Goal: Task Accomplishment & Management: Use online tool/utility

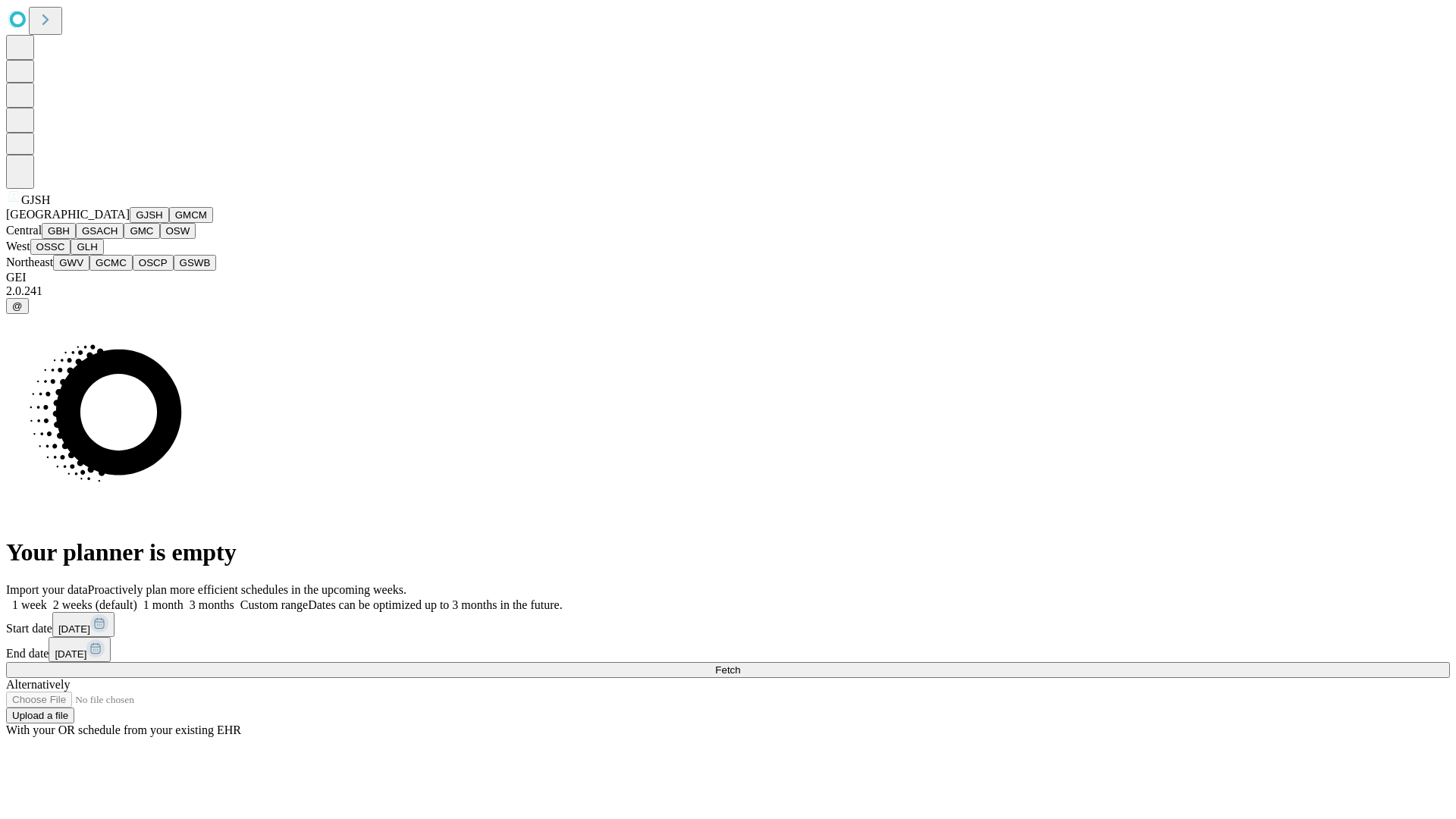
click at [130, 223] on button "GJSH" at bounding box center [149, 215] width 39 height 16
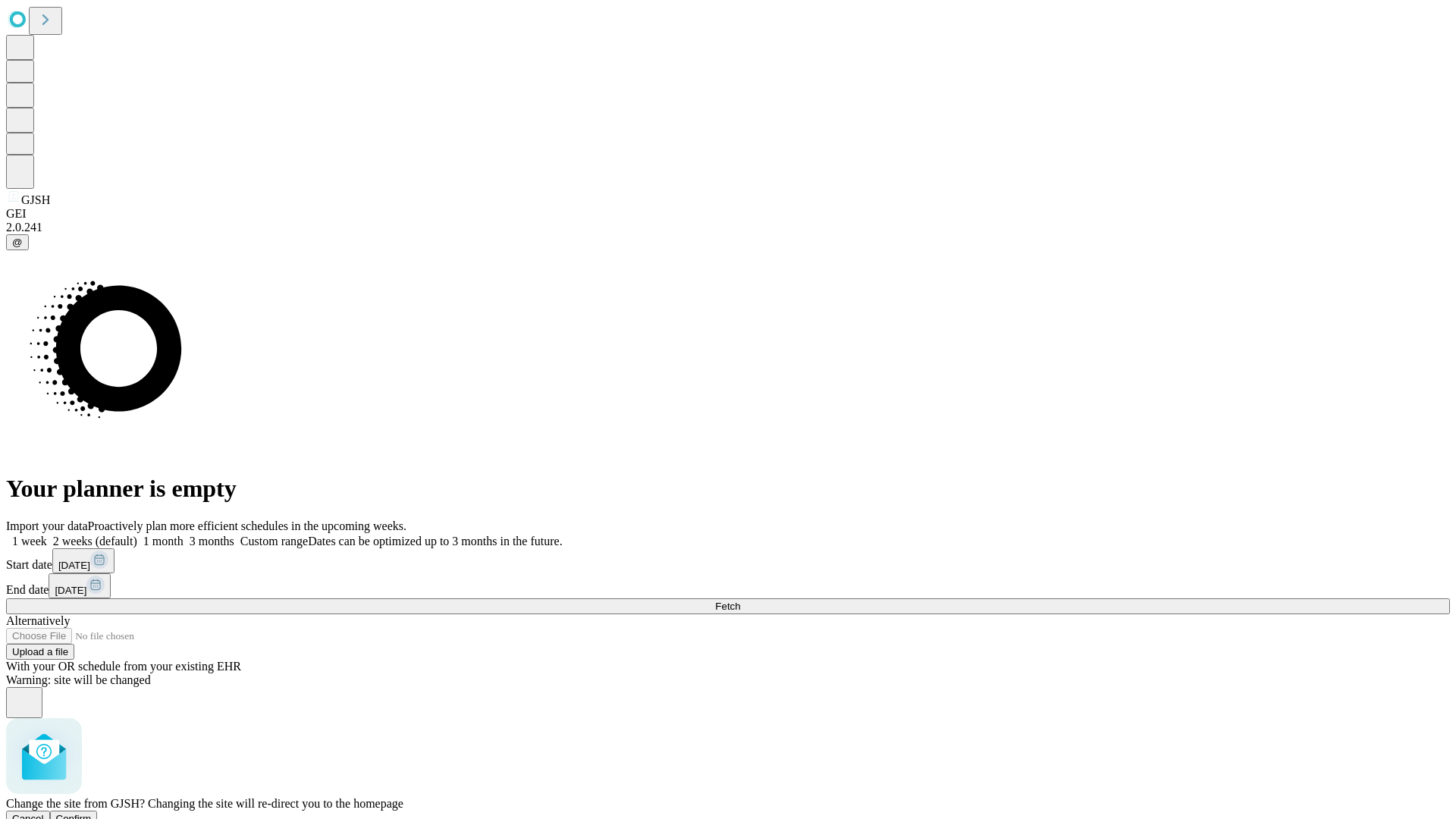
click at [92, 813] on span "Confirm" at bounding box center [74, 818] width 35 height 12
click at [47, 535] on label "1 week" at bounding box center [26, 541] width 41 height 13
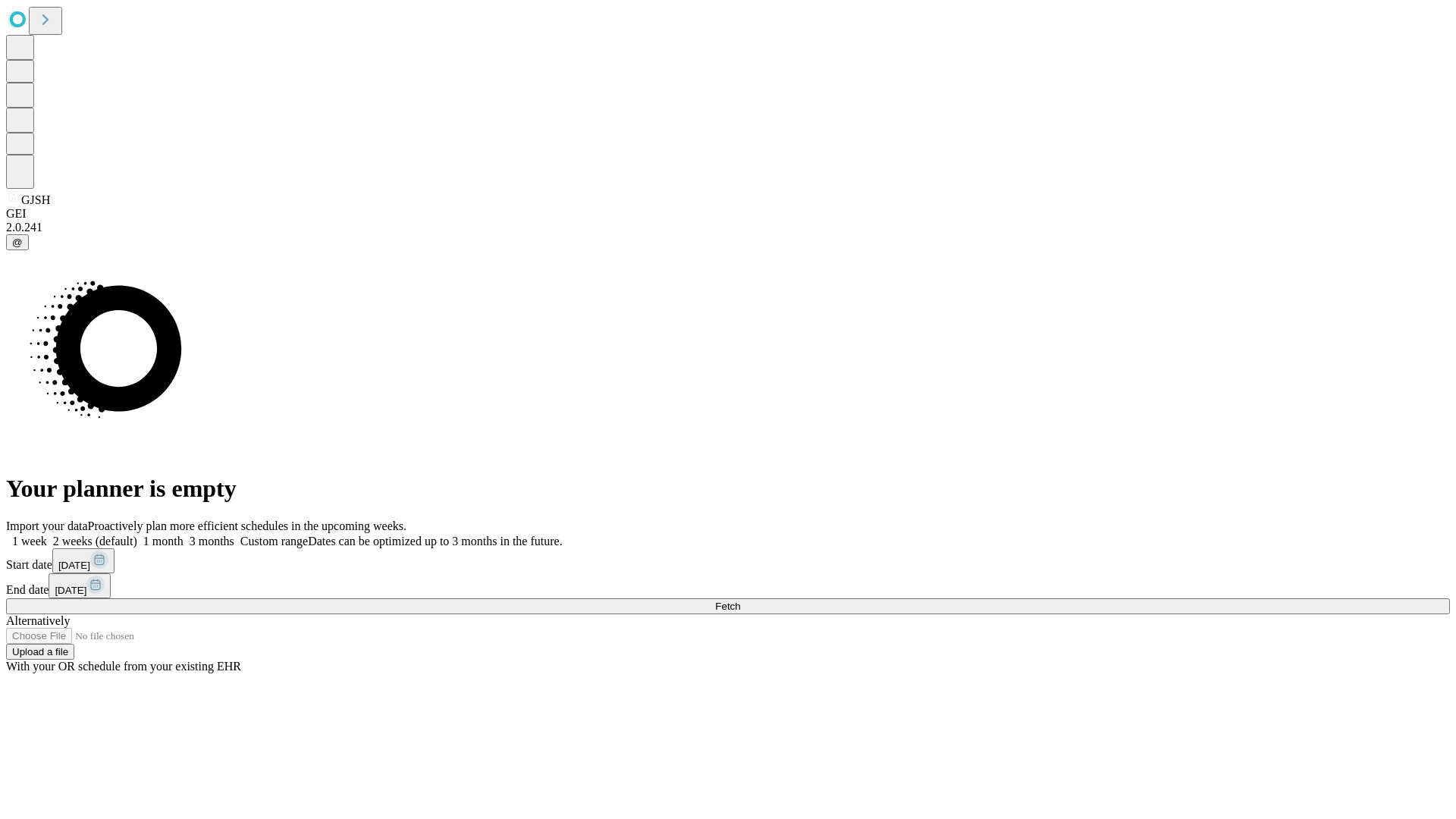
click at [740, 601] on span "Fetch" at bounding box center [728, 607] width 25 height 12
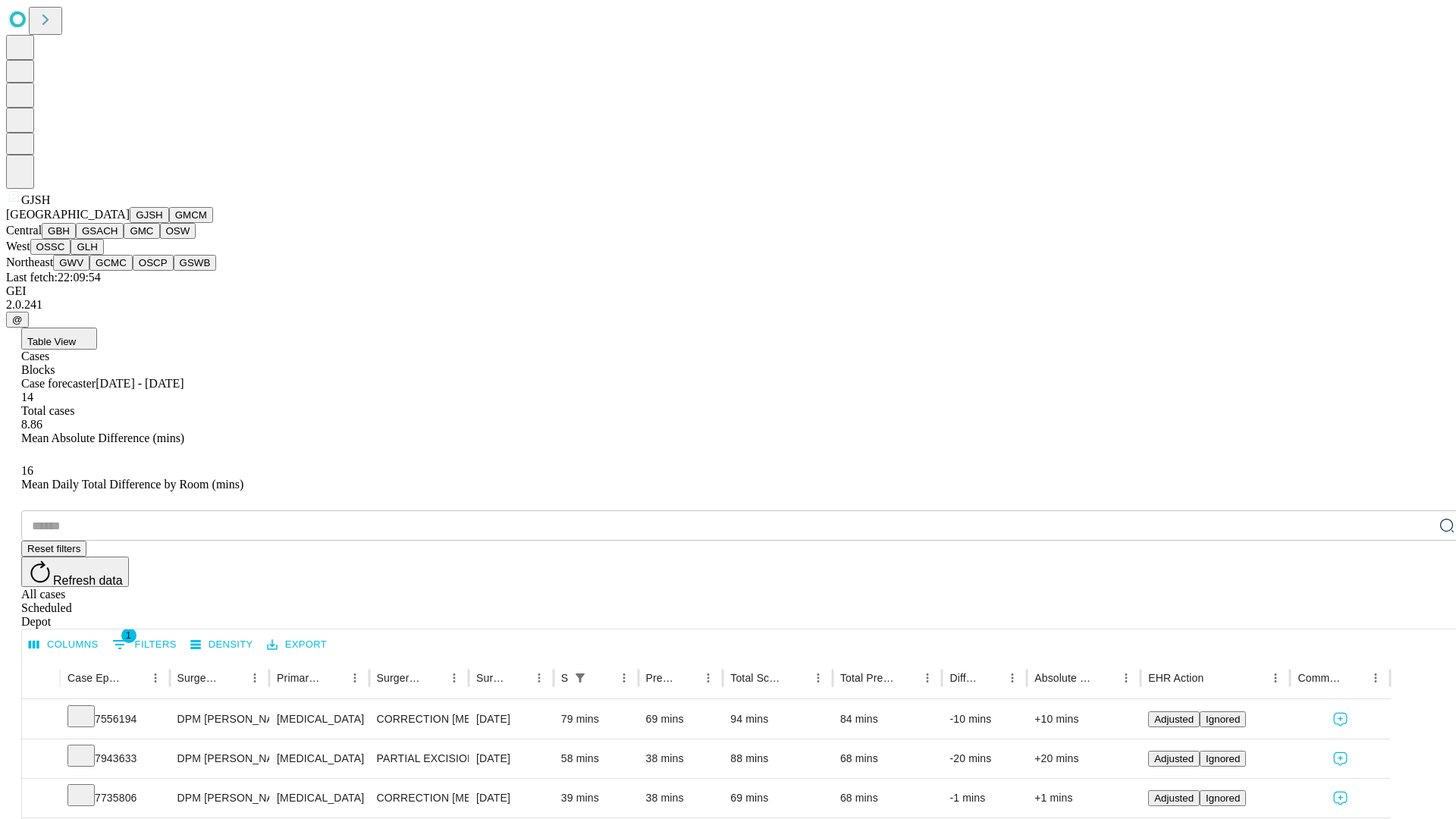
click at [169, 223] on button "GMCM" at bounding box center [191, 215] width 44 height 16
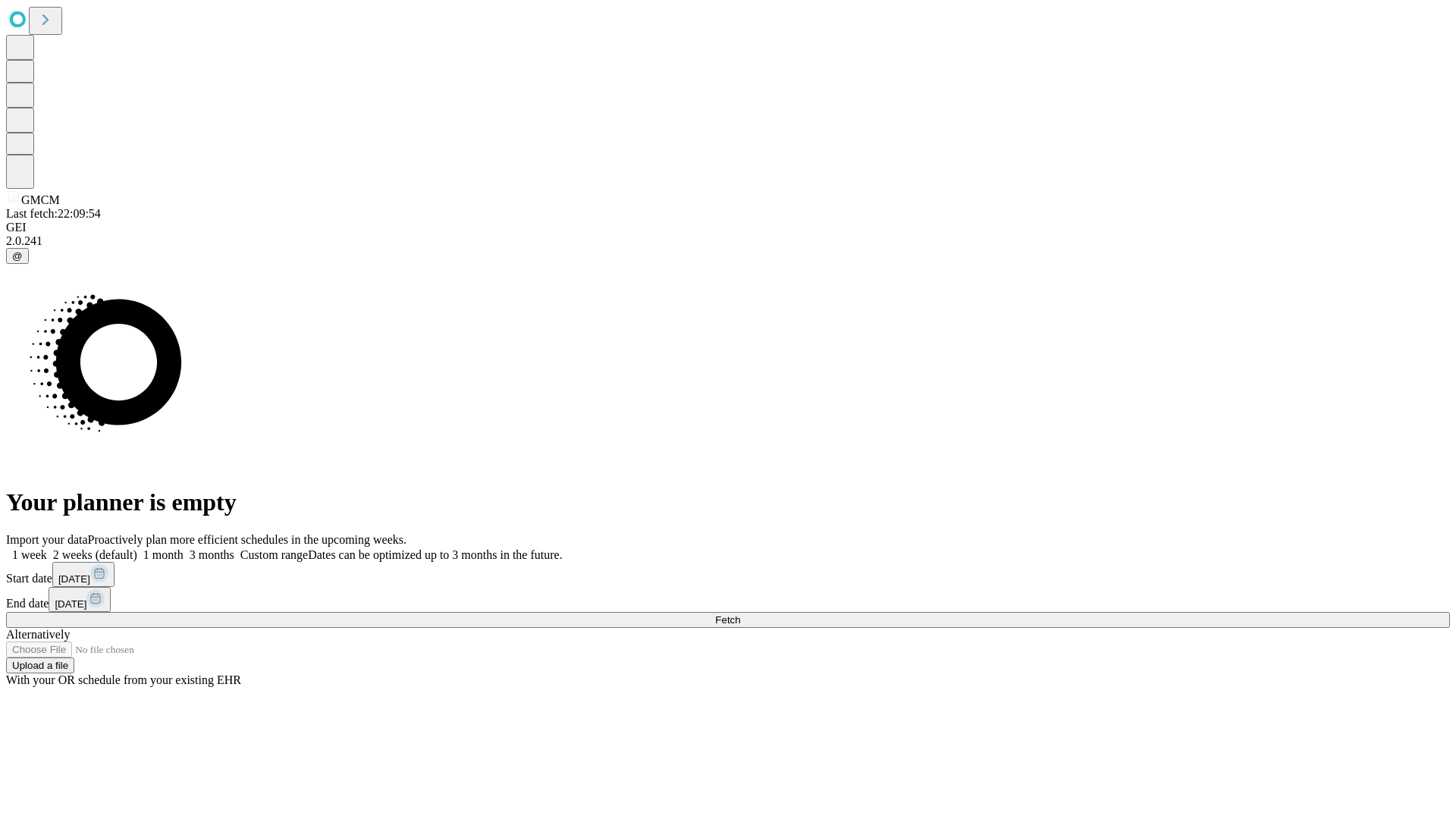
click at [740, 615] on span "Fetch" at bounding box center [728, 620] width 25 height 12
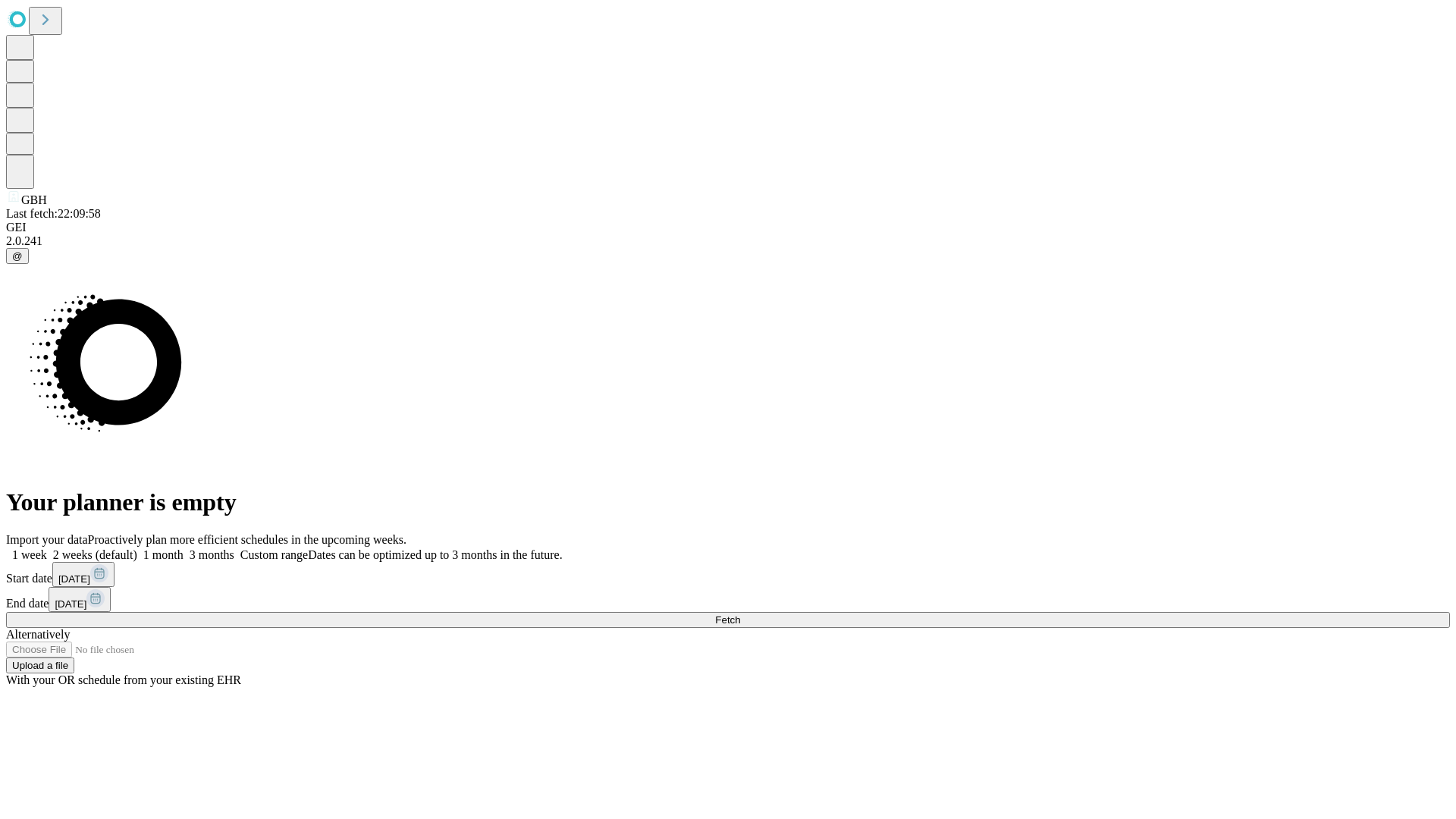
click at [47, 548] on label "1 week" at bounding box center [26, 555] width 41 height 13
click at [740, 615] on span "Fetch" at bounding box center [728, 620] width 25 height 12
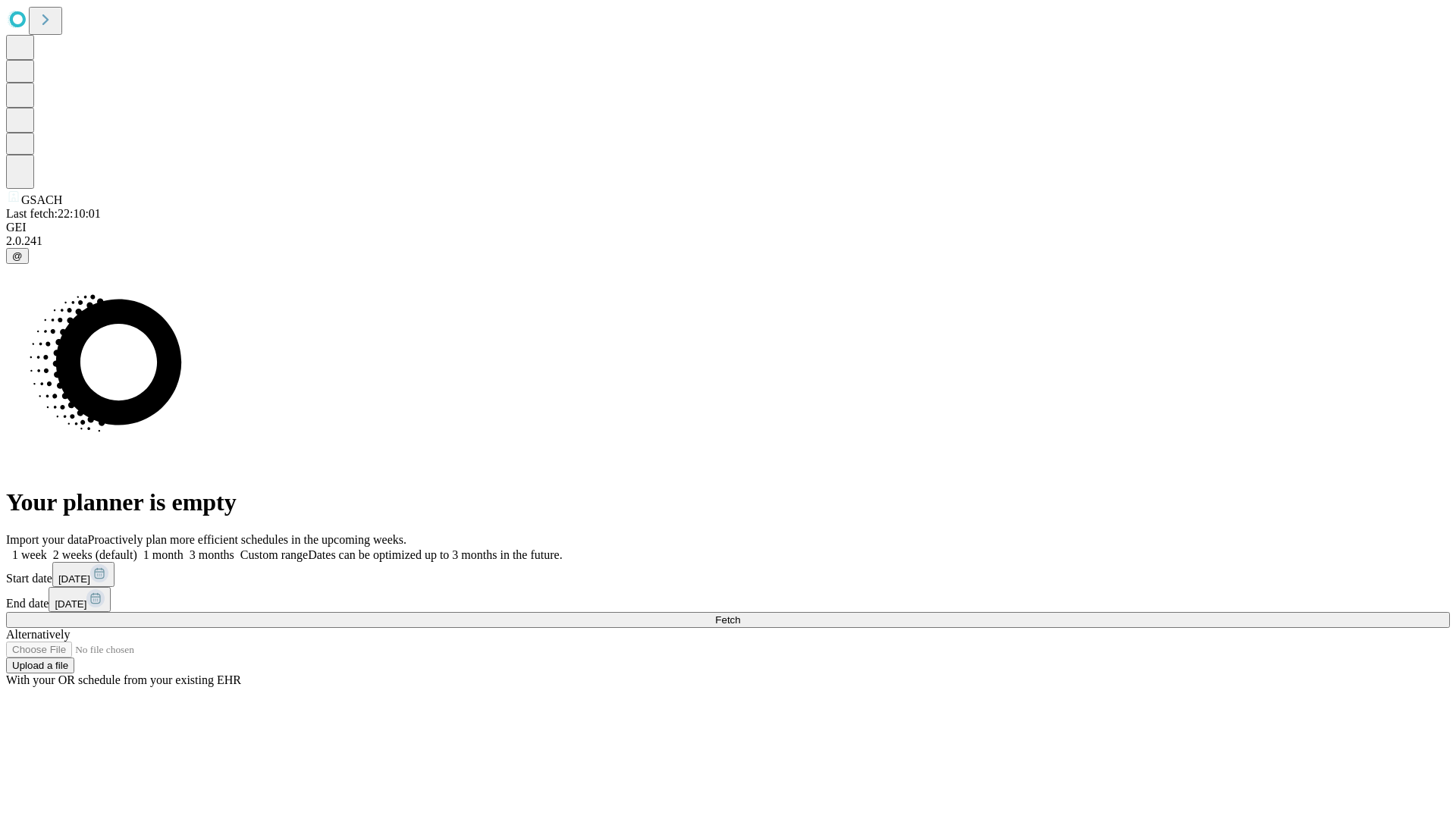
click at [47, 548] on label "1 week" at bounding box center [26, 555] width 41 height 13
click at [740, 615] on span "Fetch" at bounding box center [728, 620] width 25 height 12
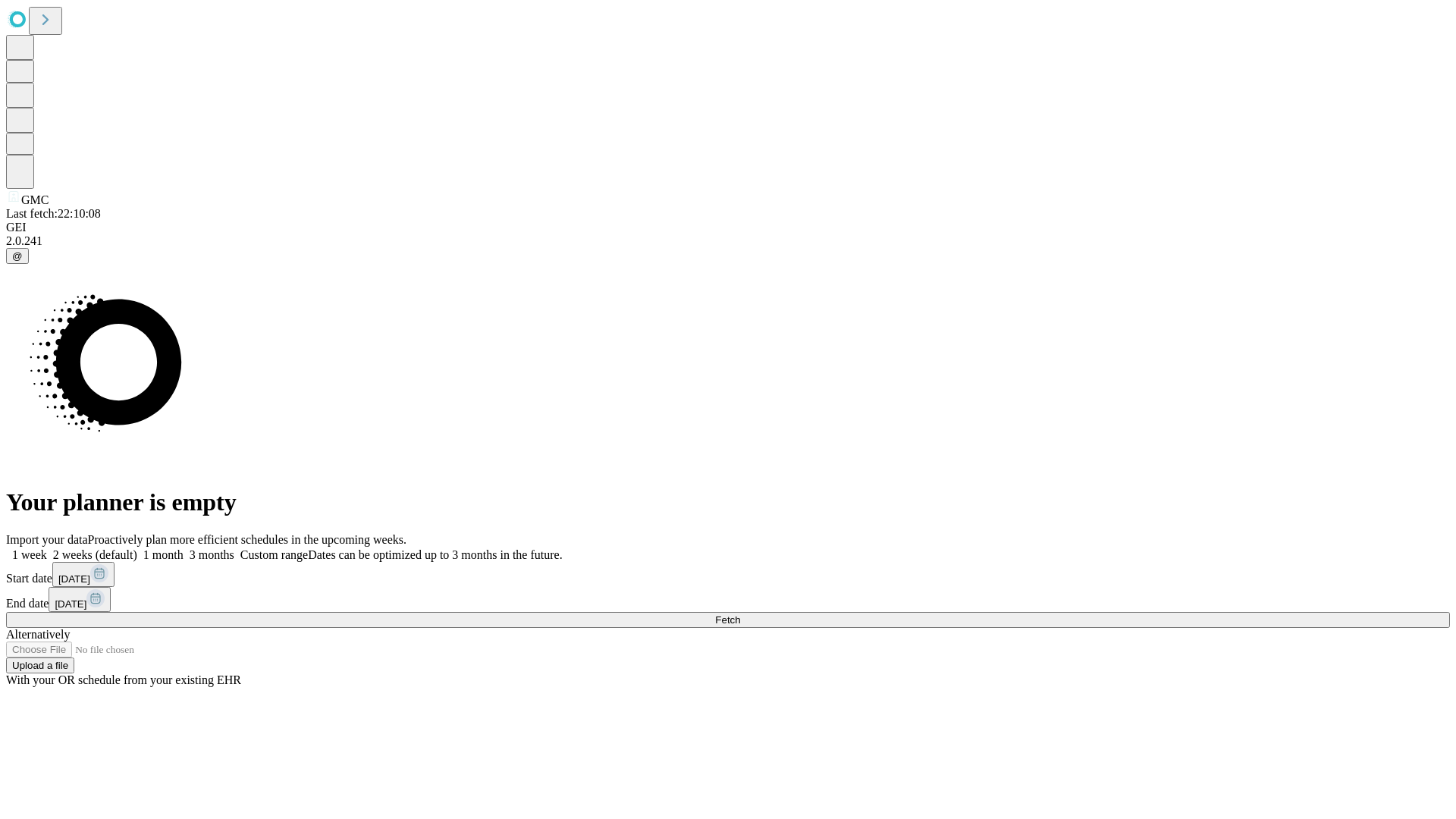
click at [47, 548] on label "1 week" at bounding box center [26, 555] width 41 height 13
click at [740, 615] on span "Fetch" at bounding box center [728, 620] width 25 height 12
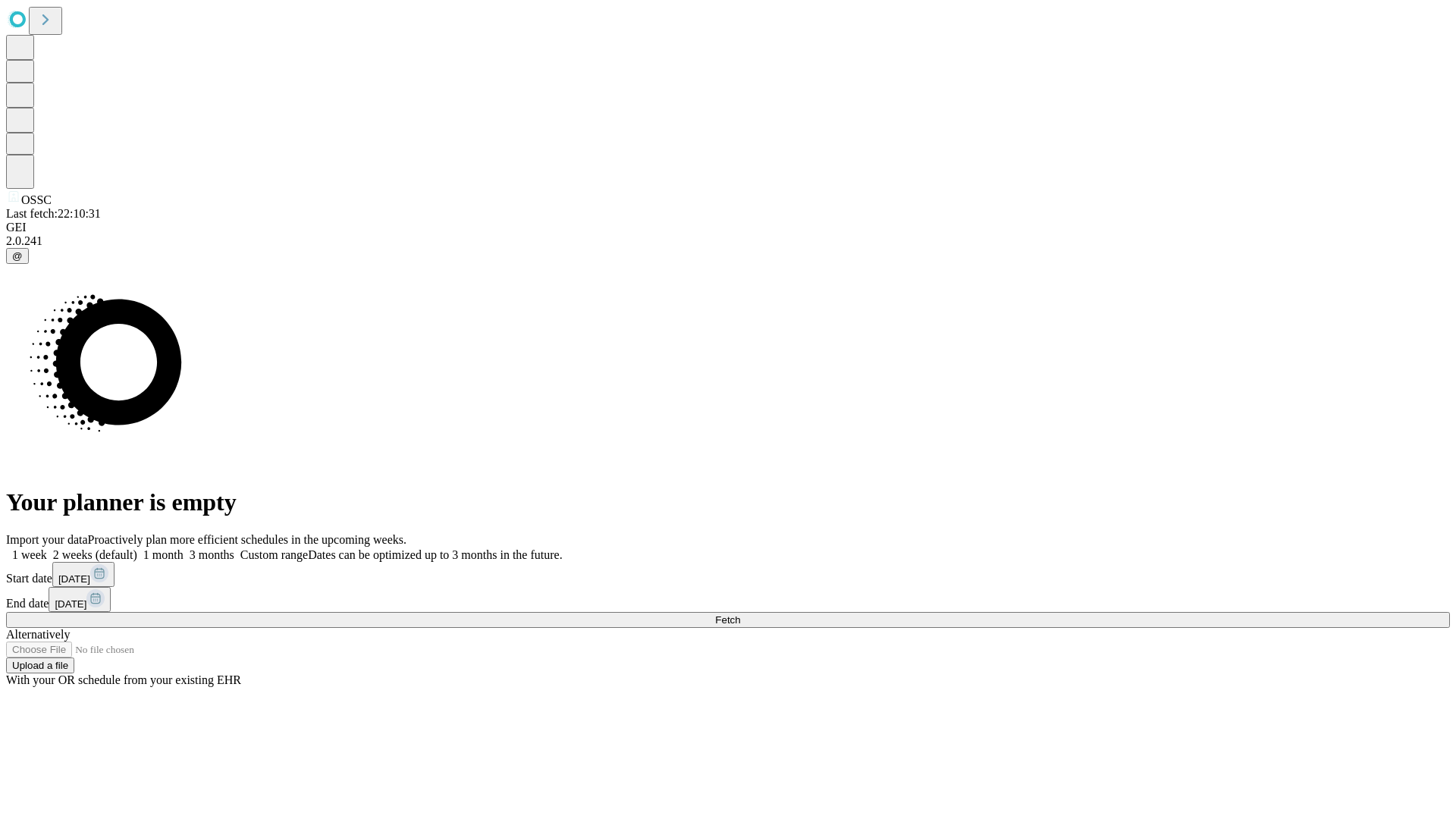
click at [47, 548] on label "1 week" at bounding box center [26, 555] width 41 height 13
click at [740, 615] on span "Fetch" at bounding box center [728, 620] width 25 height 12
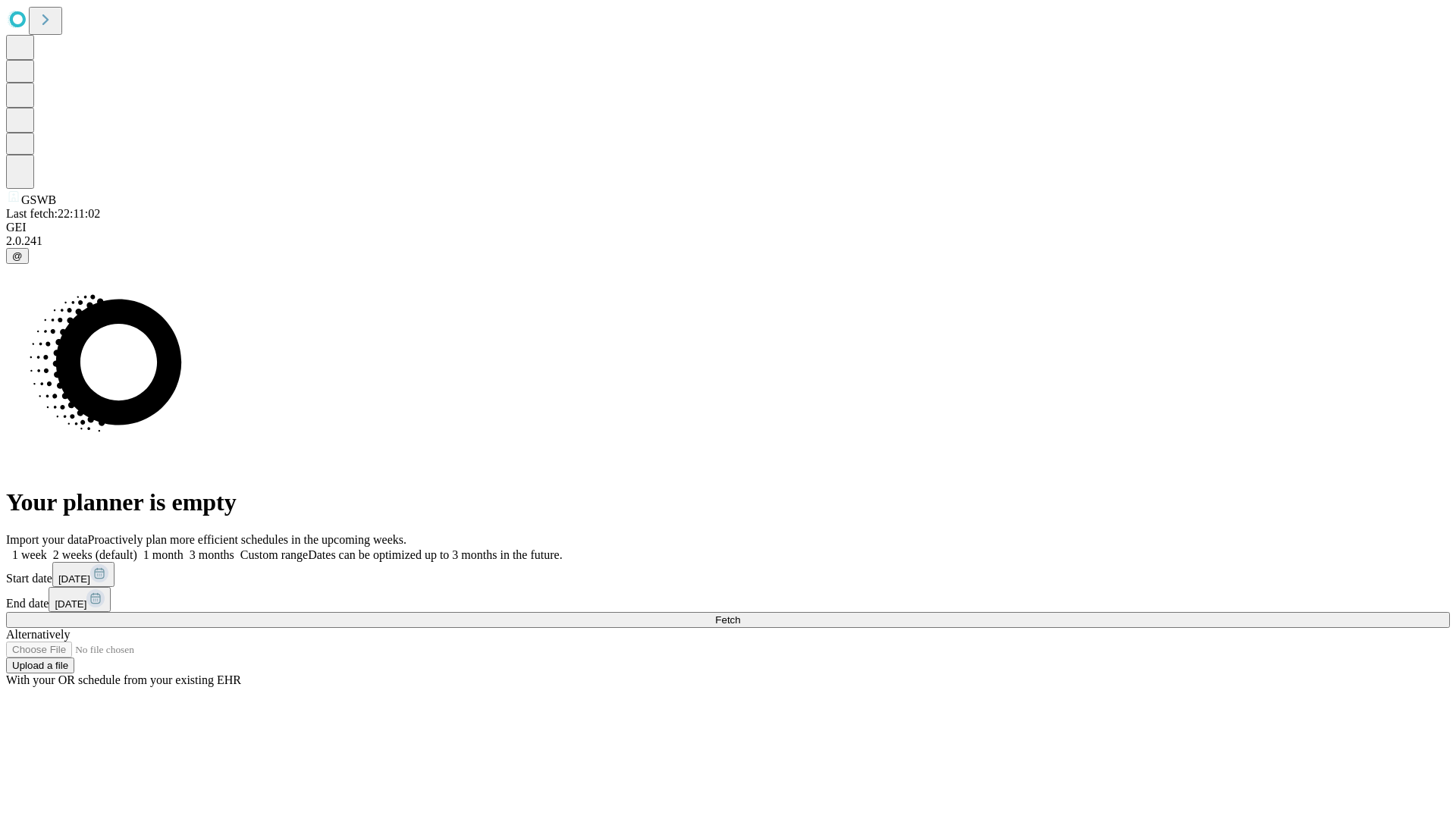
click at [47, 548] on label "1 week" at bounding box center [26, 555] width 41 height 13
click at [740, 615] on span "Fetch" at bounding box center [728, 620] width 25 height 12
